Goal: Transaction & Acquisition: Purchase product/service

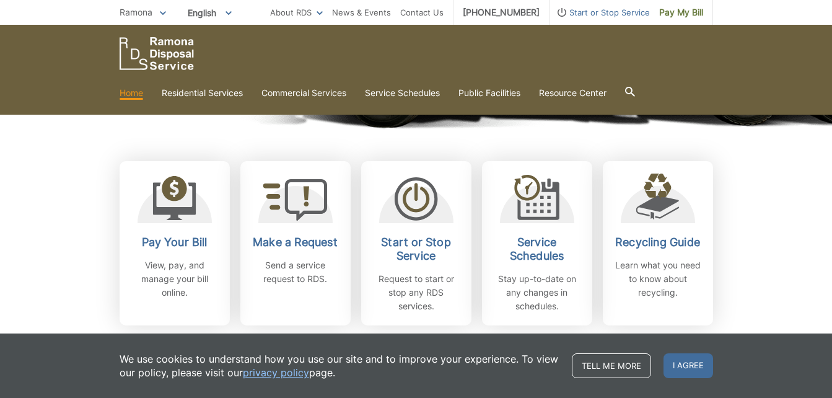
scroll to position [322, 0]
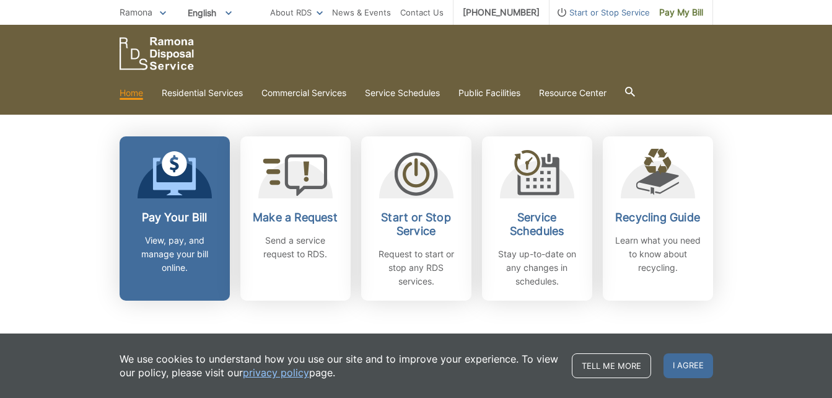
click at [194, 193] on icon at bounding box center [173, 173] width 43 height 45
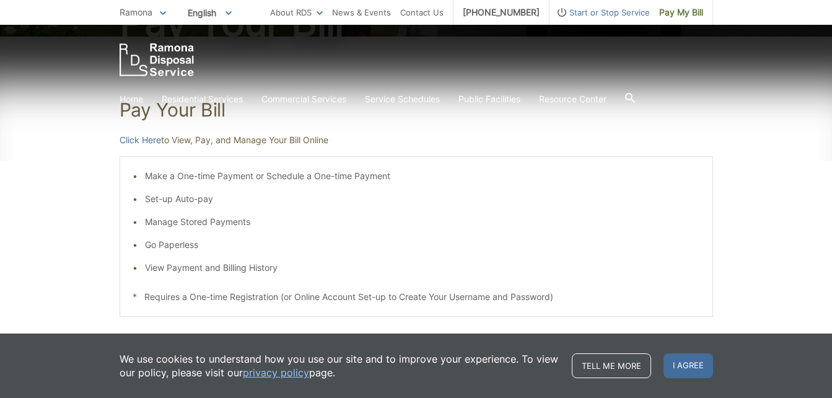
scroll to position [198, 0]
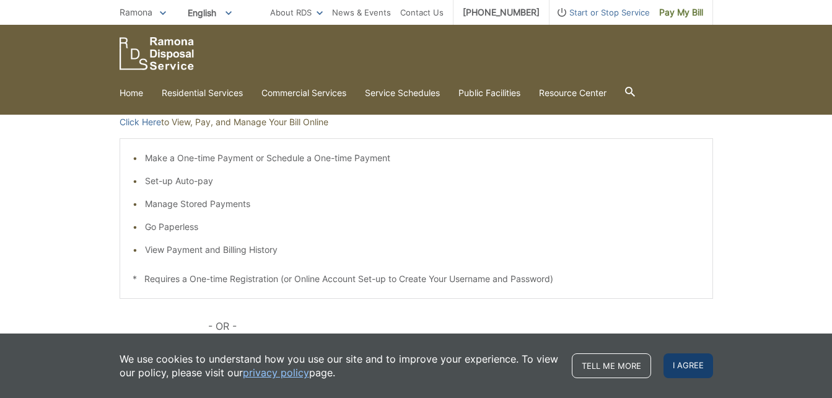
click at [691, 363] on span "I agree" at bounding box center [688, 365] width 50 height 25
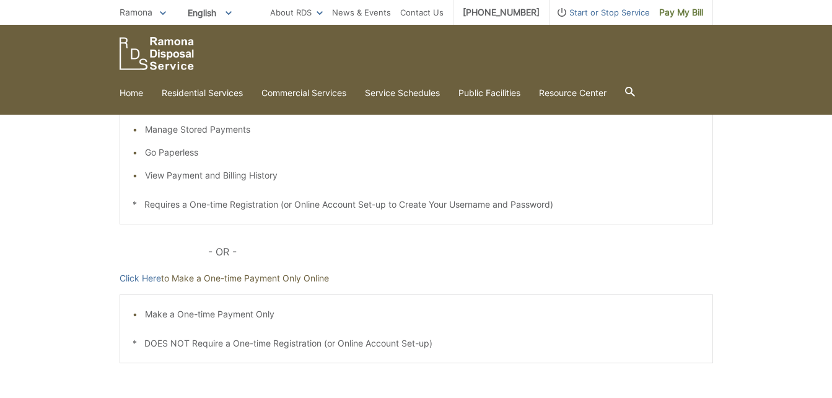
scroll to position [297, 0]
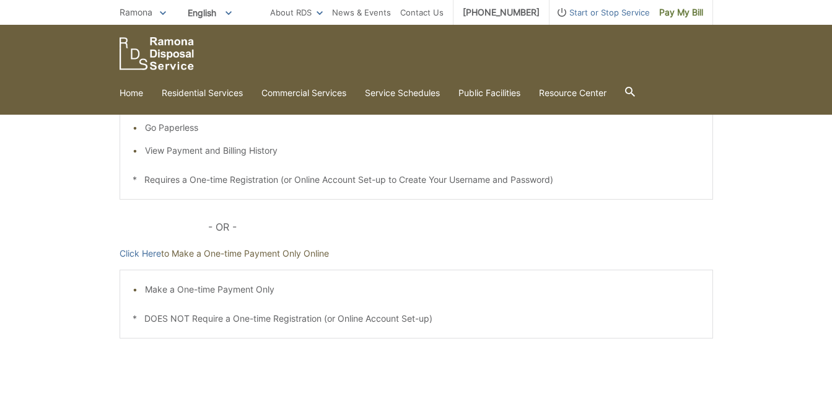
click at [253, 290] on li "Make a One-time Payment Only" at bounding box center [422, 289] width 555 height 14
click at [136, 253] on link "Click Here" at bounding box center [140, 254] width 41 height 14
